Goal: Information Seeking & Learning: Learn about a topic

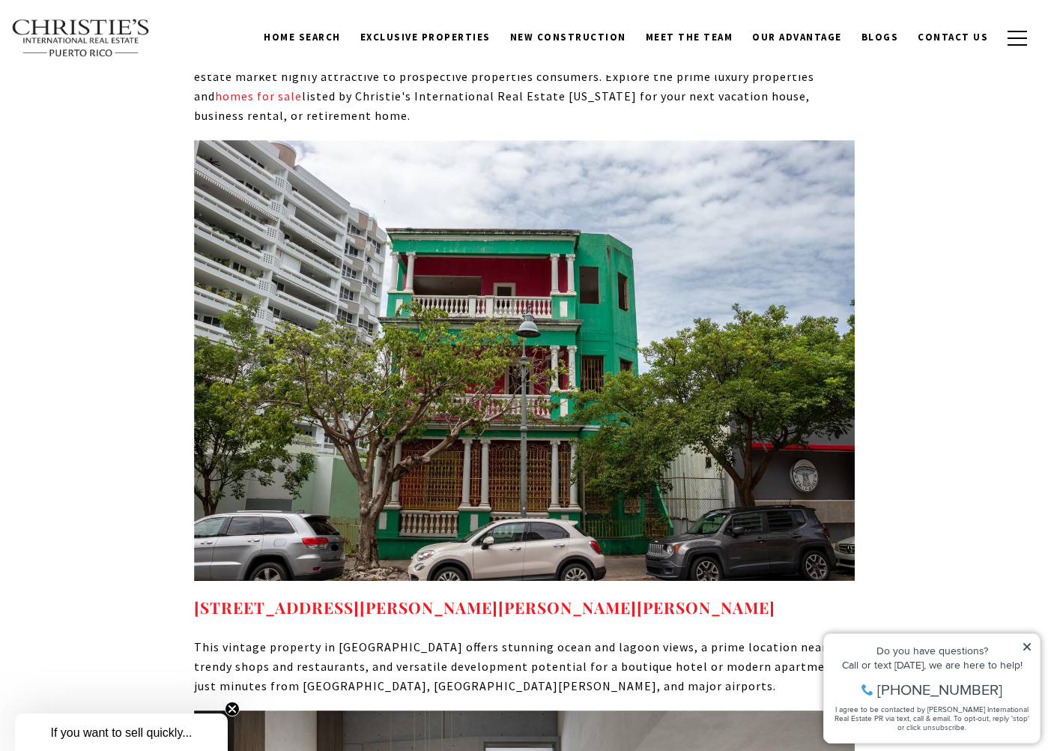
scroll to position [6281, 0]
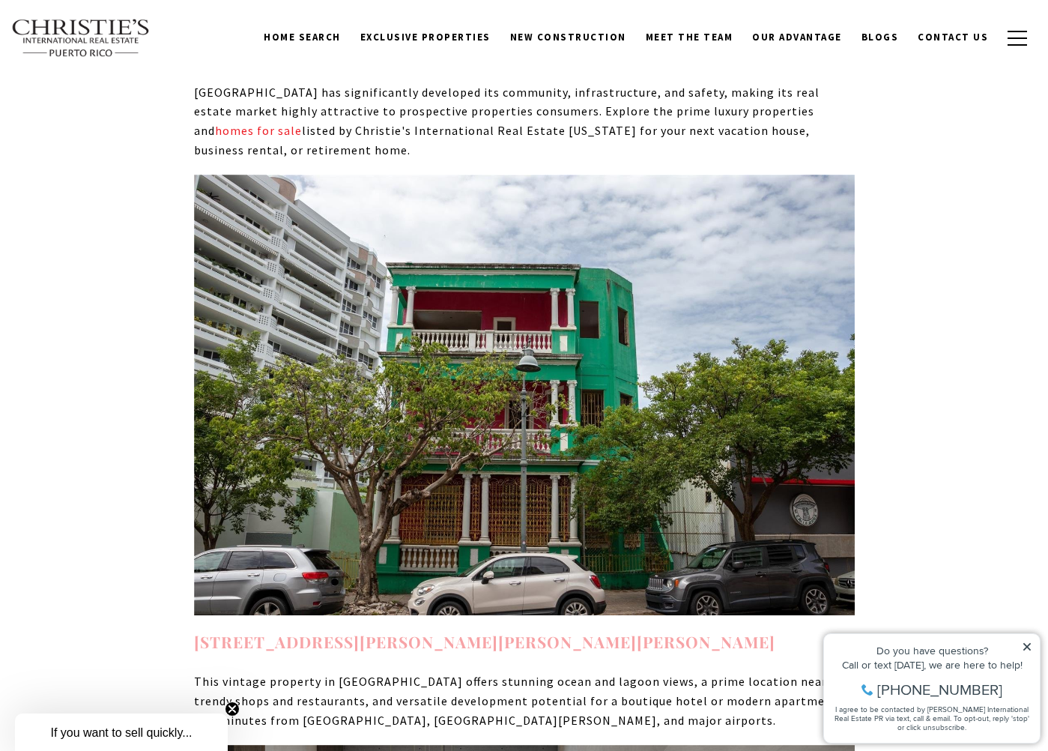
click at [453, 631] on link "[STREET_ADDRESS][PERSON_NAME][PERSON_NAME][PERSON_NAME]" at bounding box center [484, 641] width 581 height 21
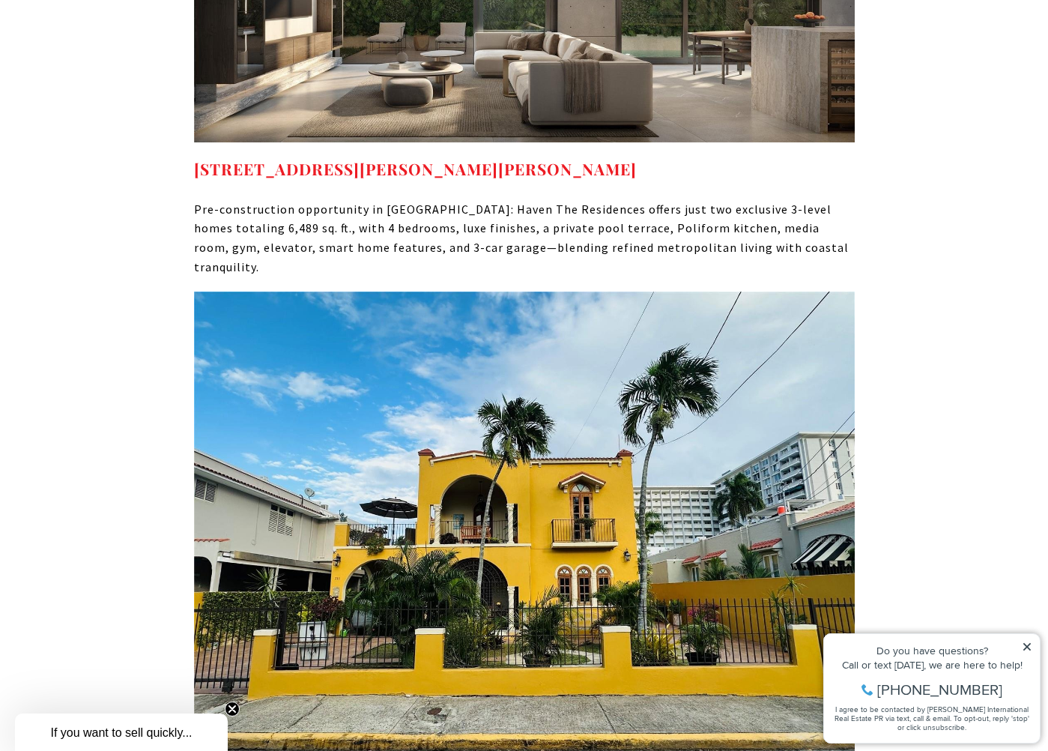
scroll to position [7330, 0]
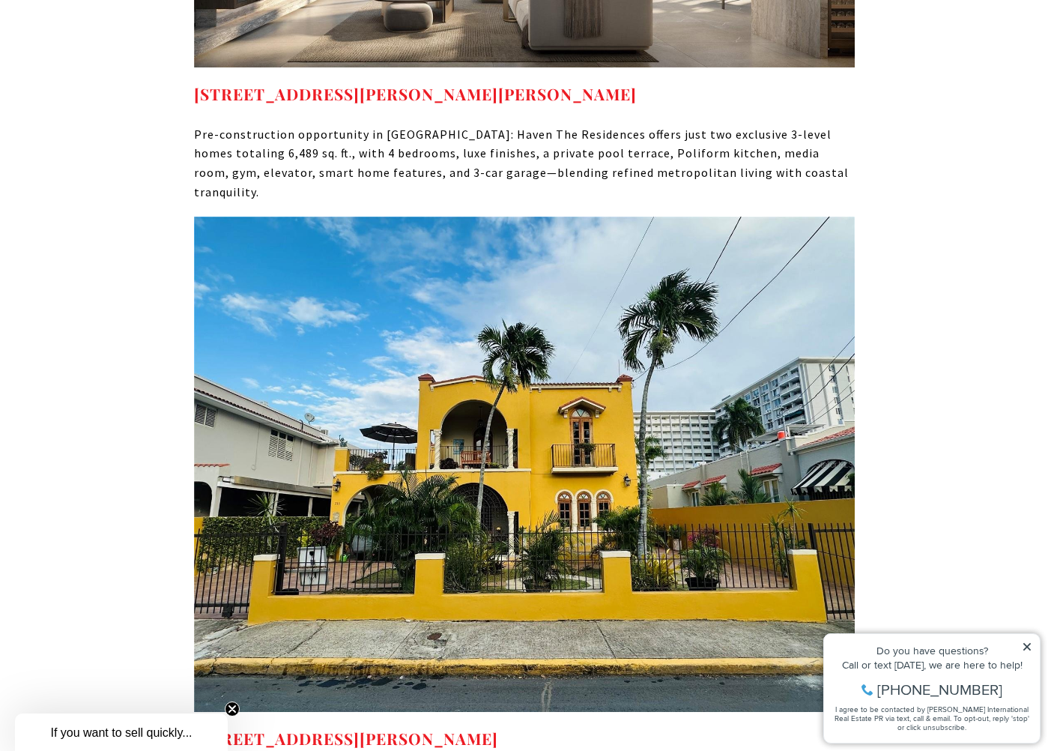
drag, startPoint x: 569, startPoint y: 598, endPoint x: 763, endPoint y: 638, distance: 198.8
click at [387, 727] on strong "[STREET_ADDRESS][PERSON_NAME]" at bounding box center [346, 737] width 304 height 21
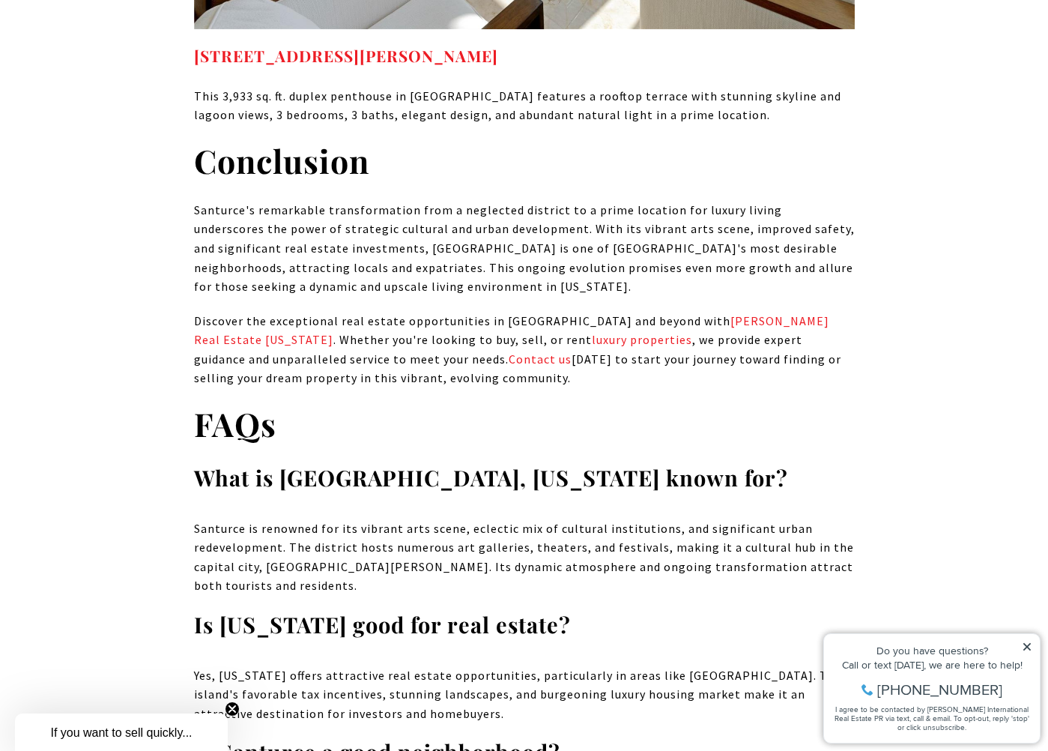
scroll to position [8604, 0]
